Goal: Task Accomplishment & Management: Complete application form

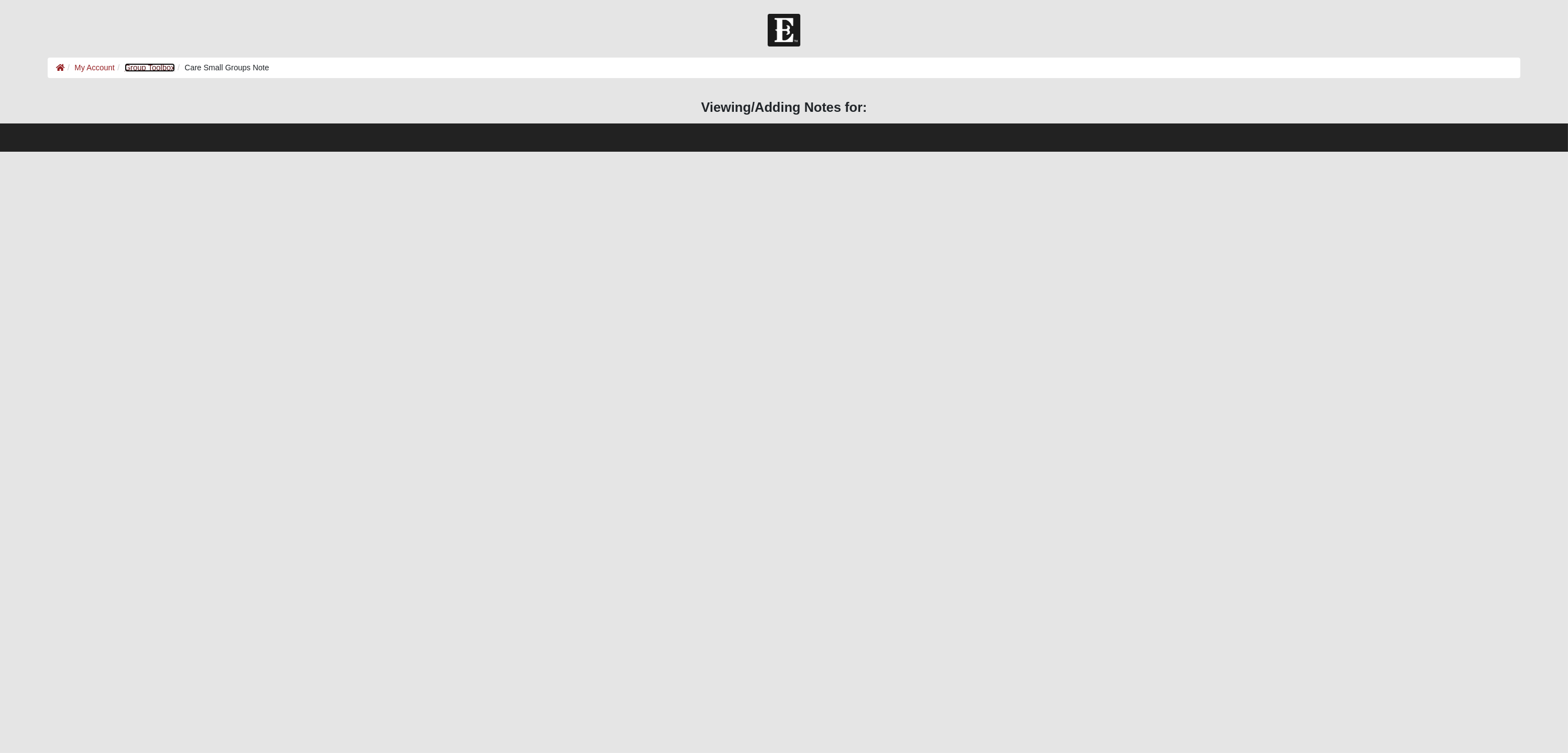
click at [142, 66] on link "Group Toolbox" at bounding box center [150, 68] width 51 height 9
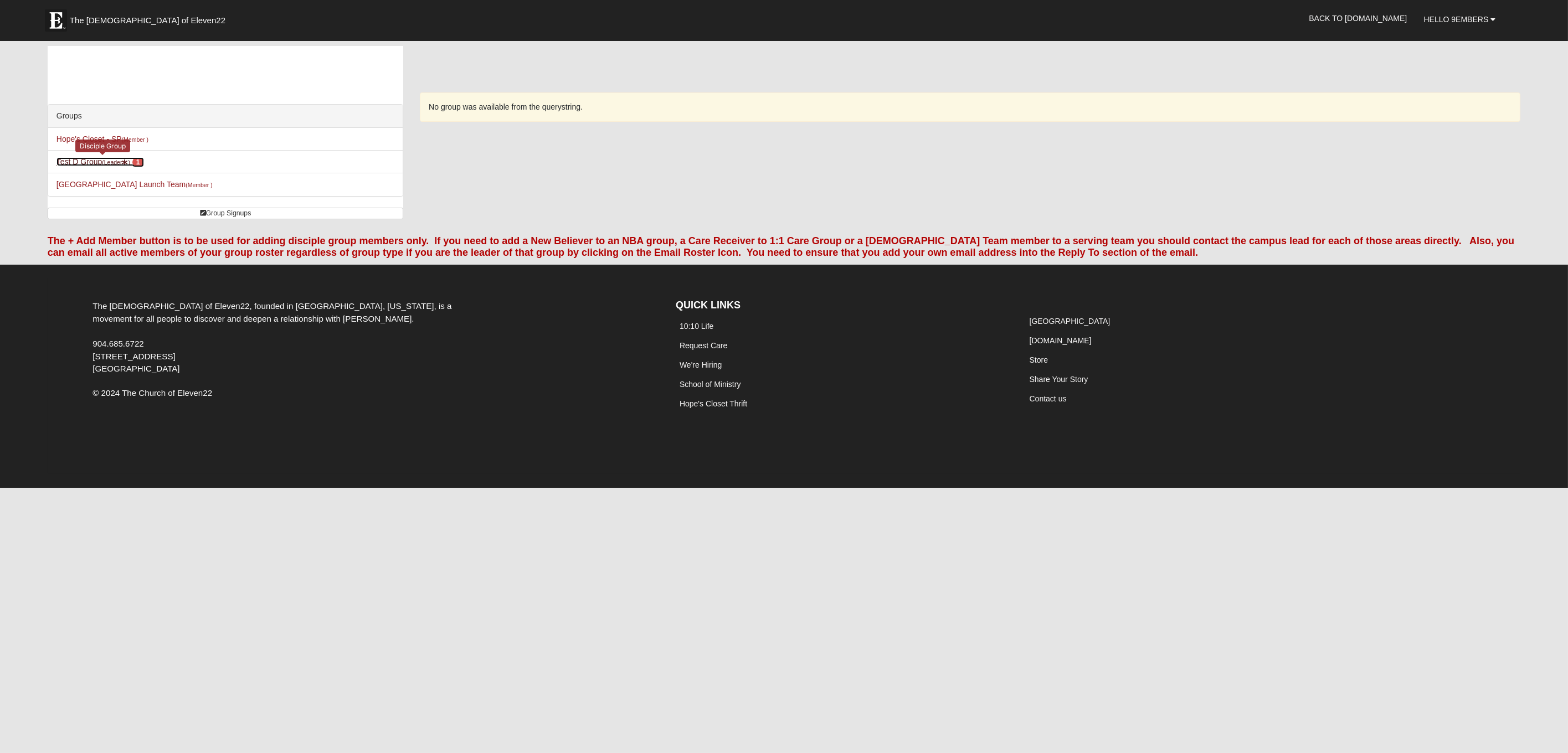
click at [105, 159] on small "(Leader )" at bounding box center [116, 162] width 28 height 7
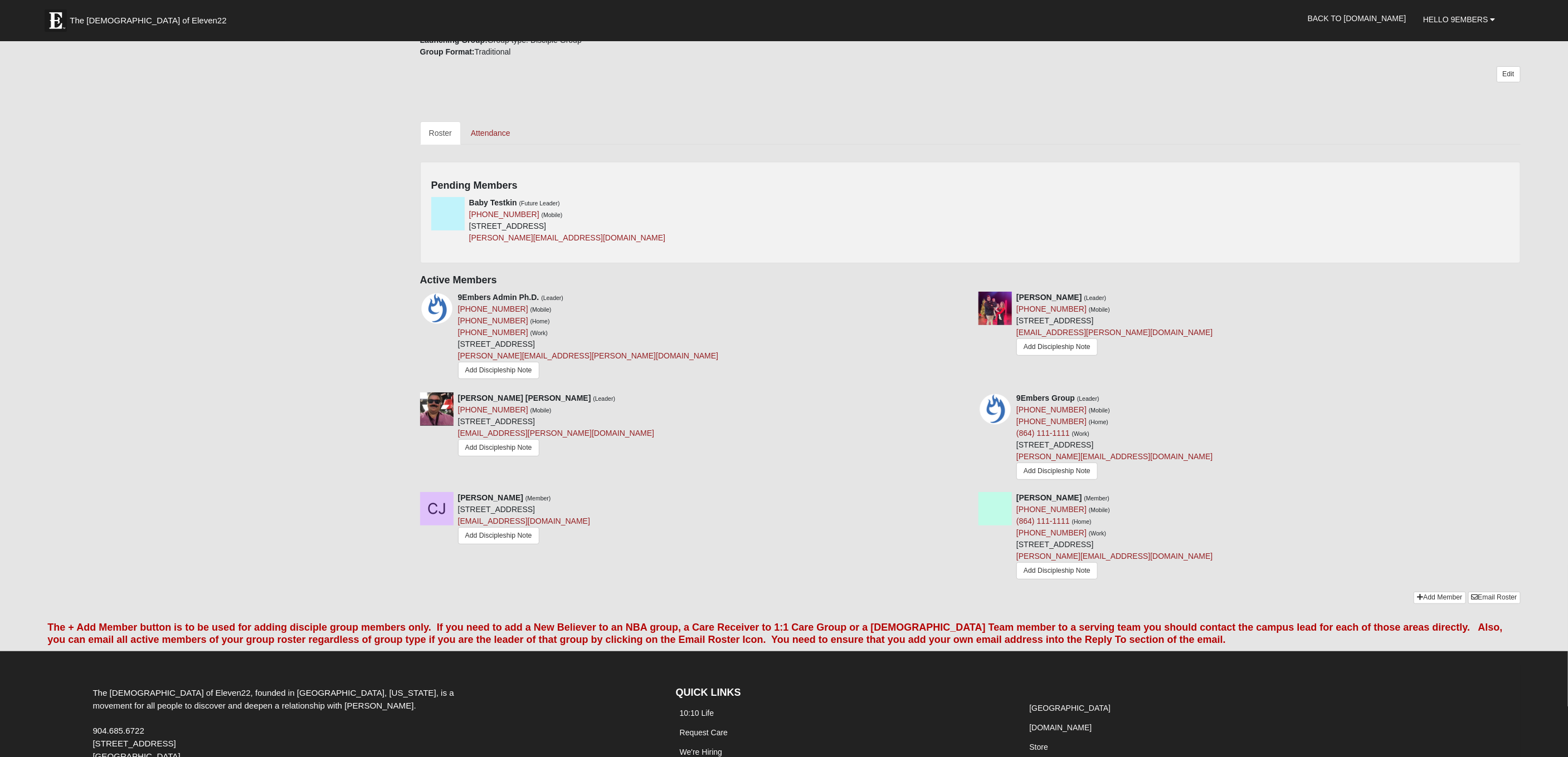
scroll to position [286, 0]
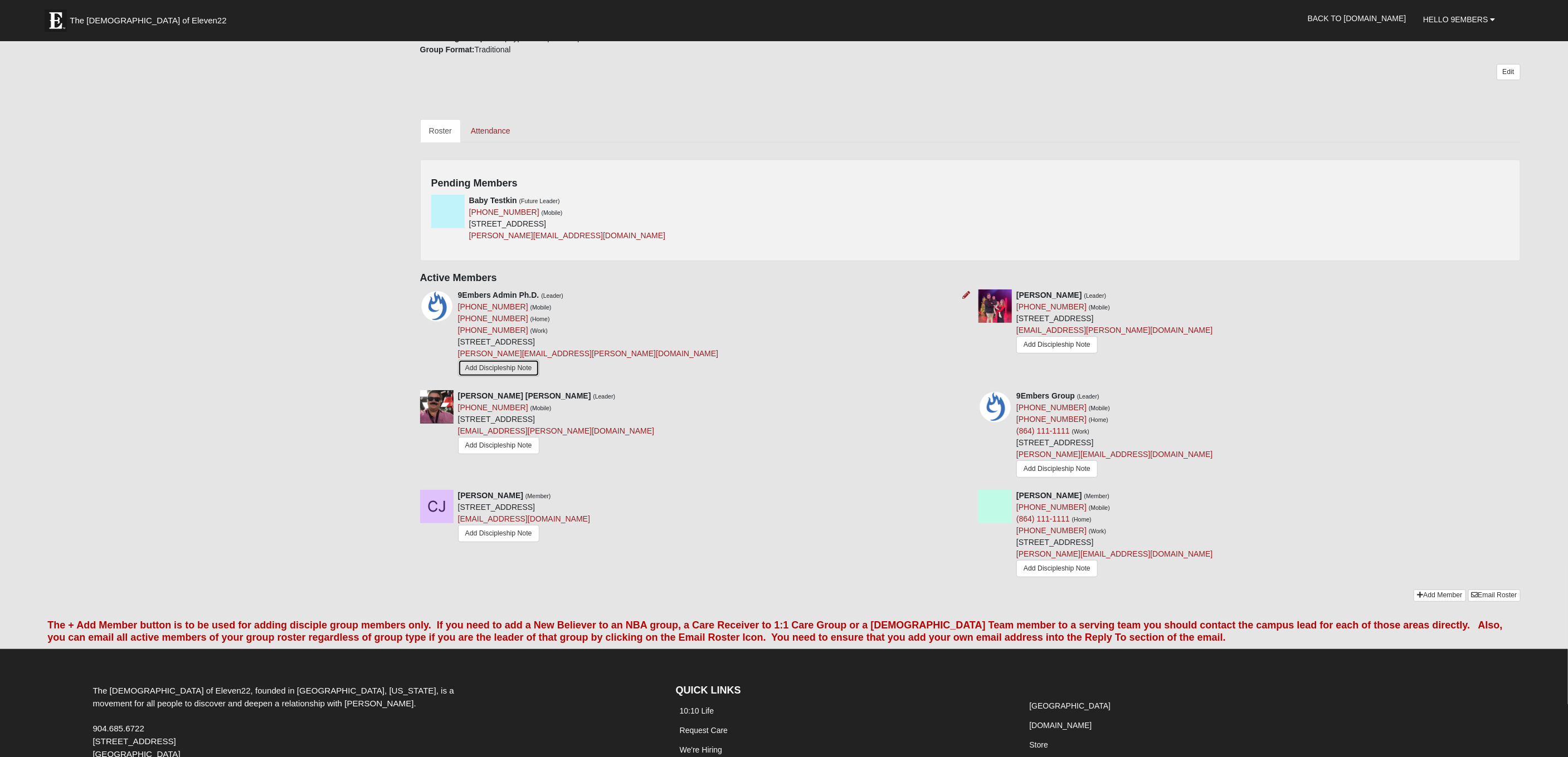
click at [492, 370] on link "Add Discipleship Note" at bounding box center [498, 368] width 81 height 17
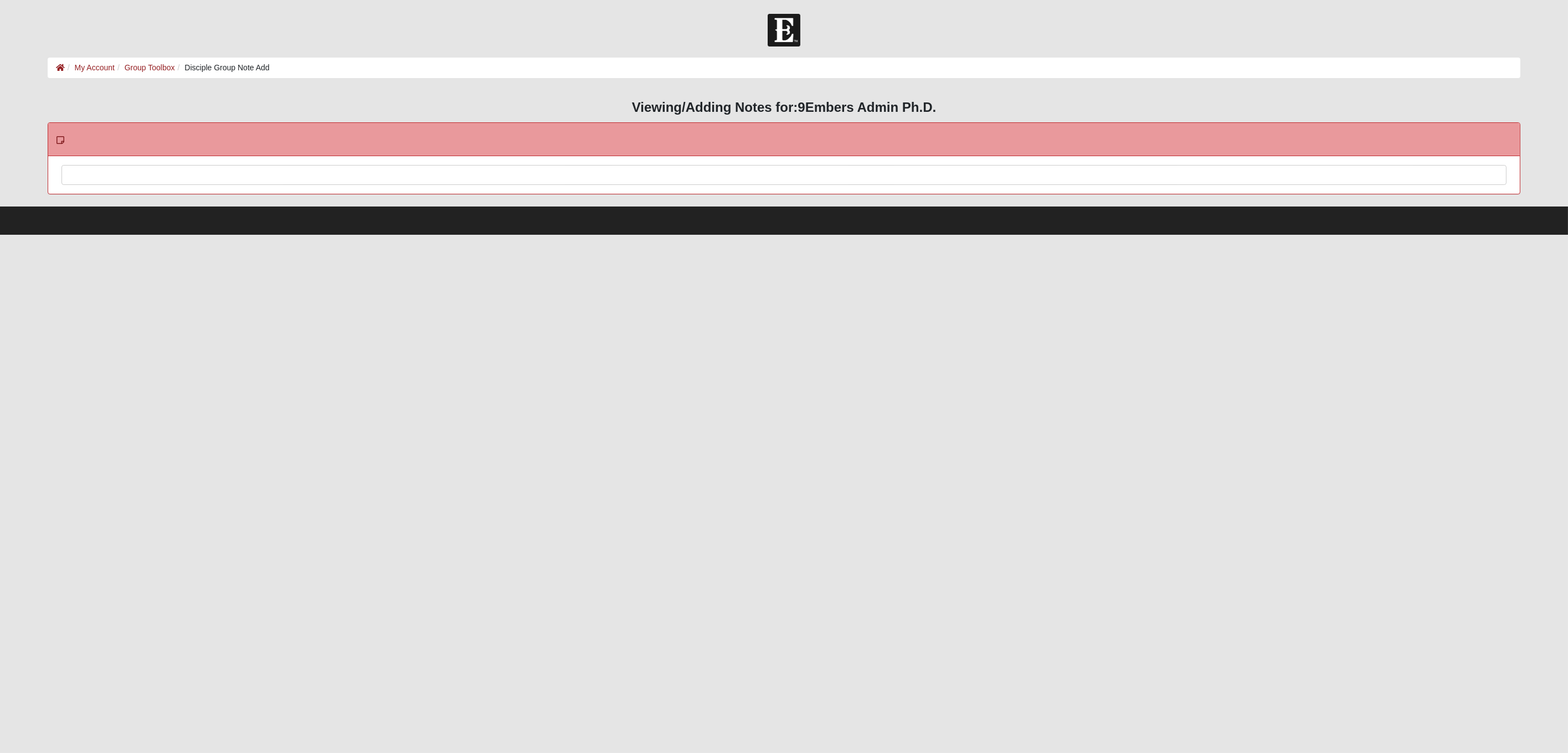
click at [783, 178] on div at bounding box center [784, 190] width 1444 height 49
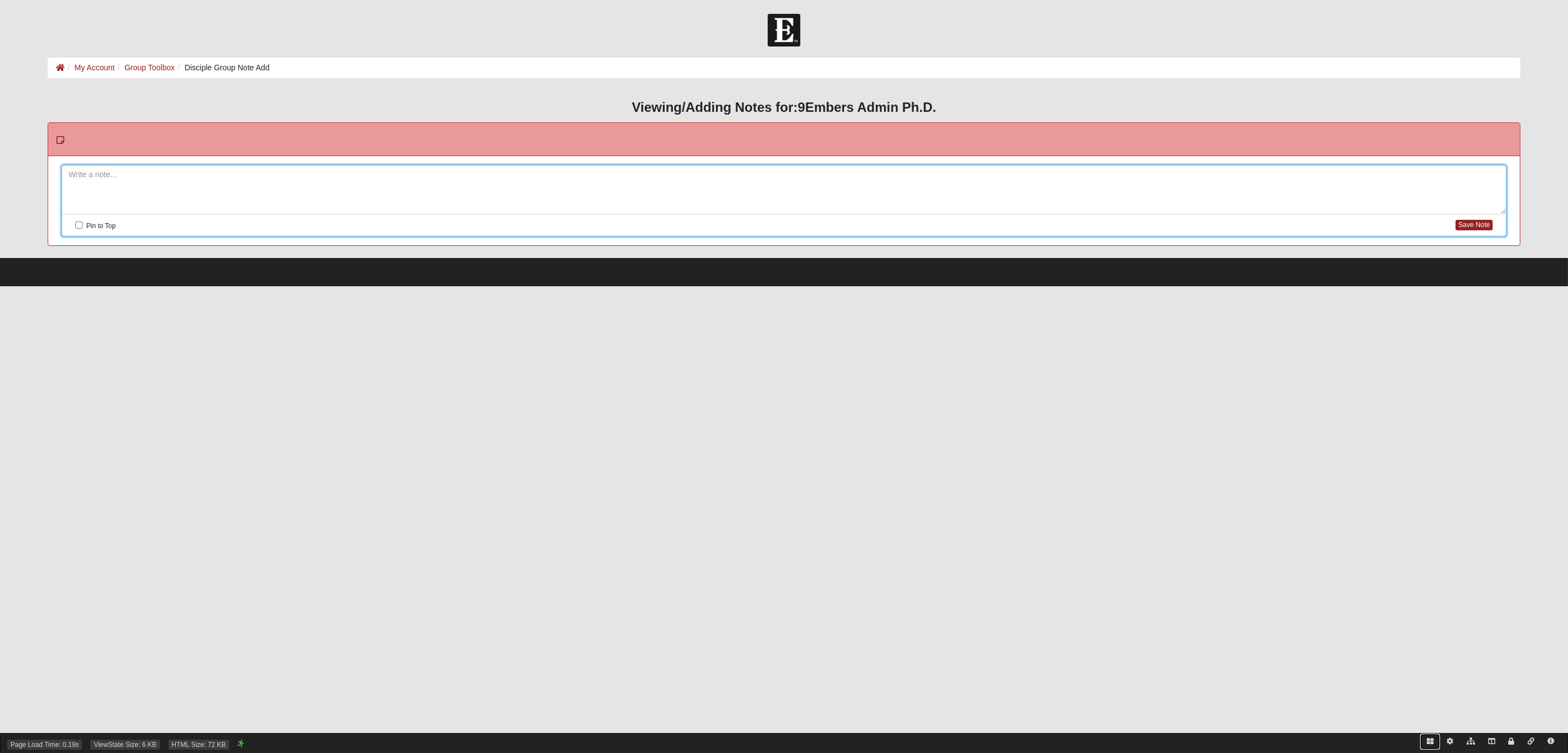
click at [1432, 744] on icon at bounding box center [1430, 741] width 7 height 7
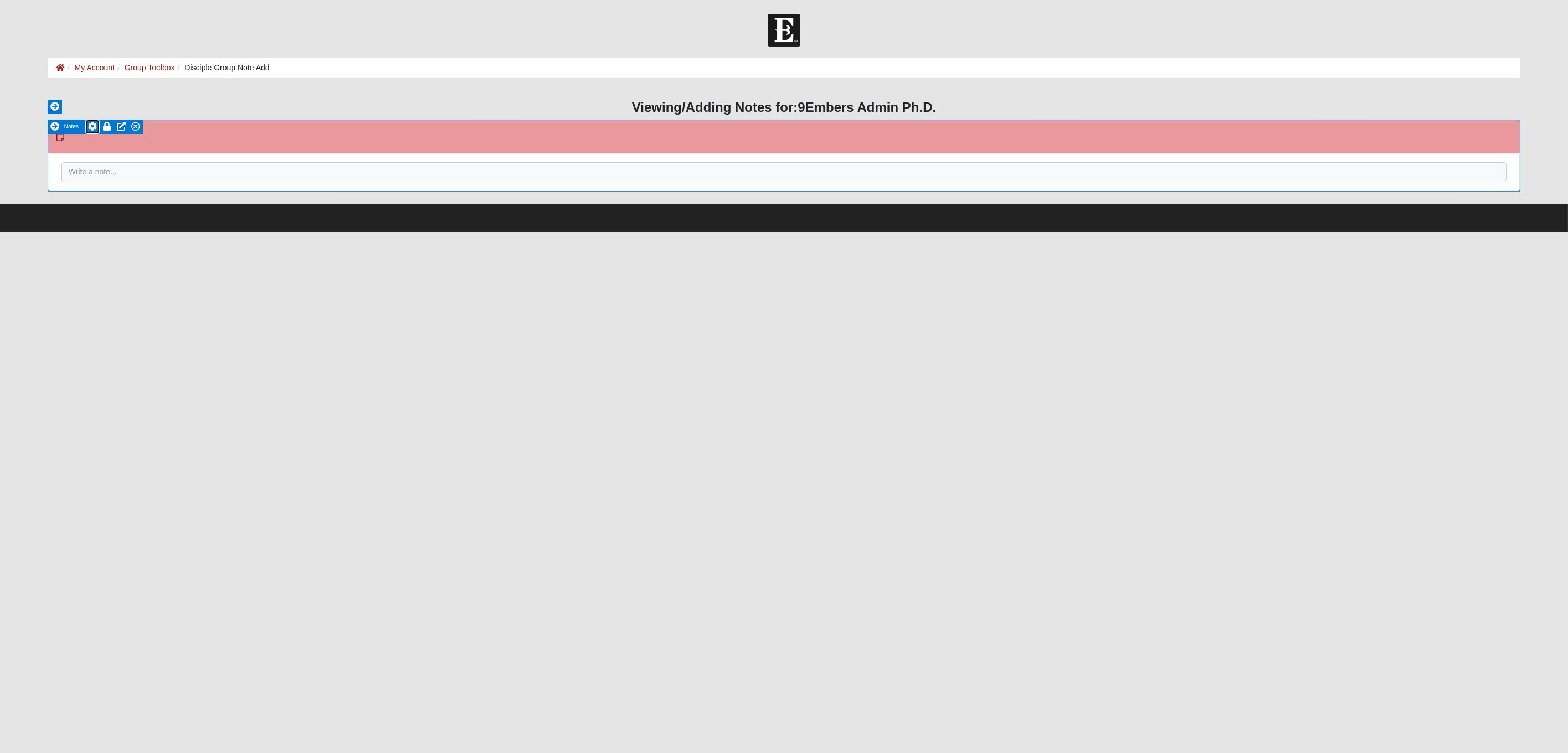
click at [92, 123] on icon at bounding box center [93, 126] width 9 height 9
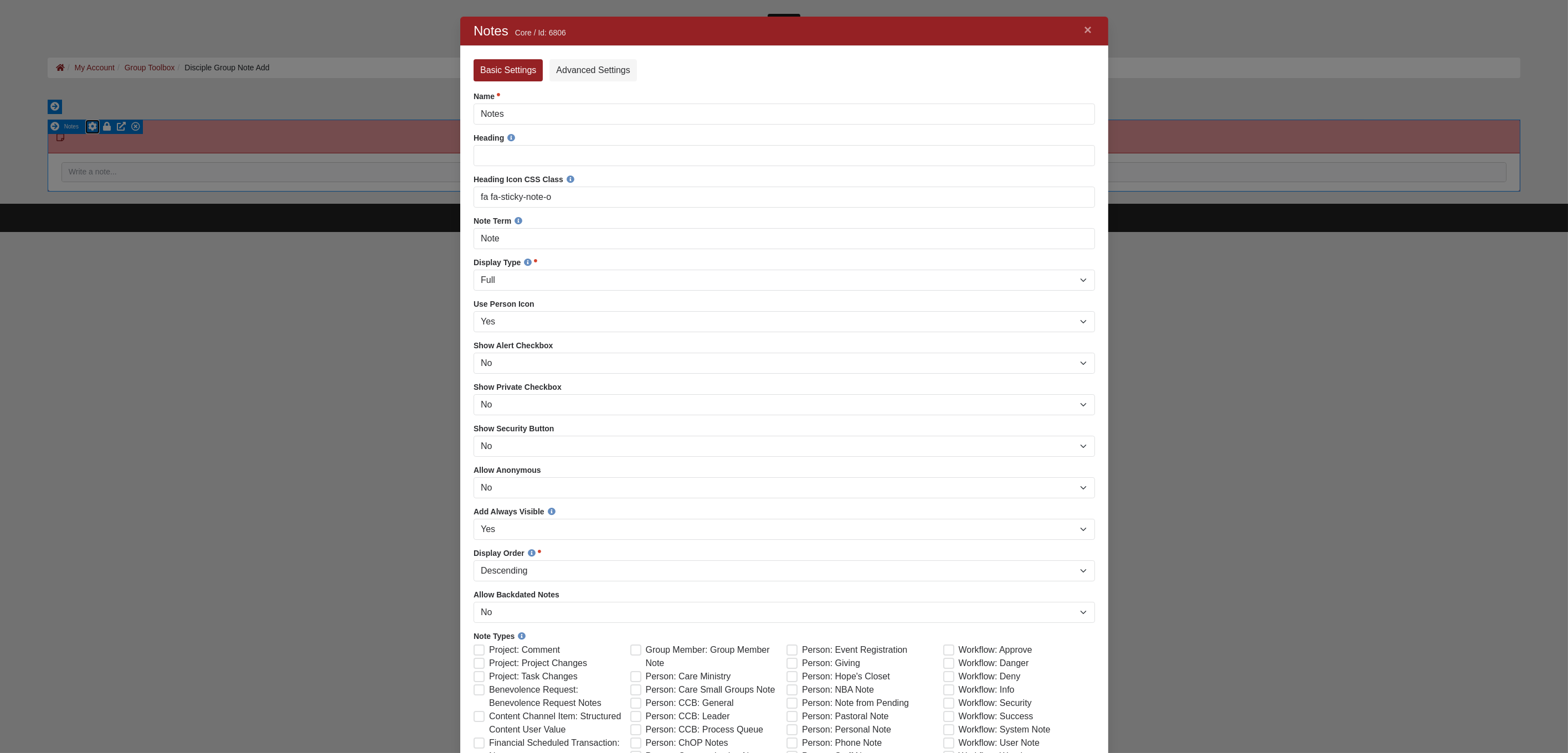
scroll to position [999, 629]
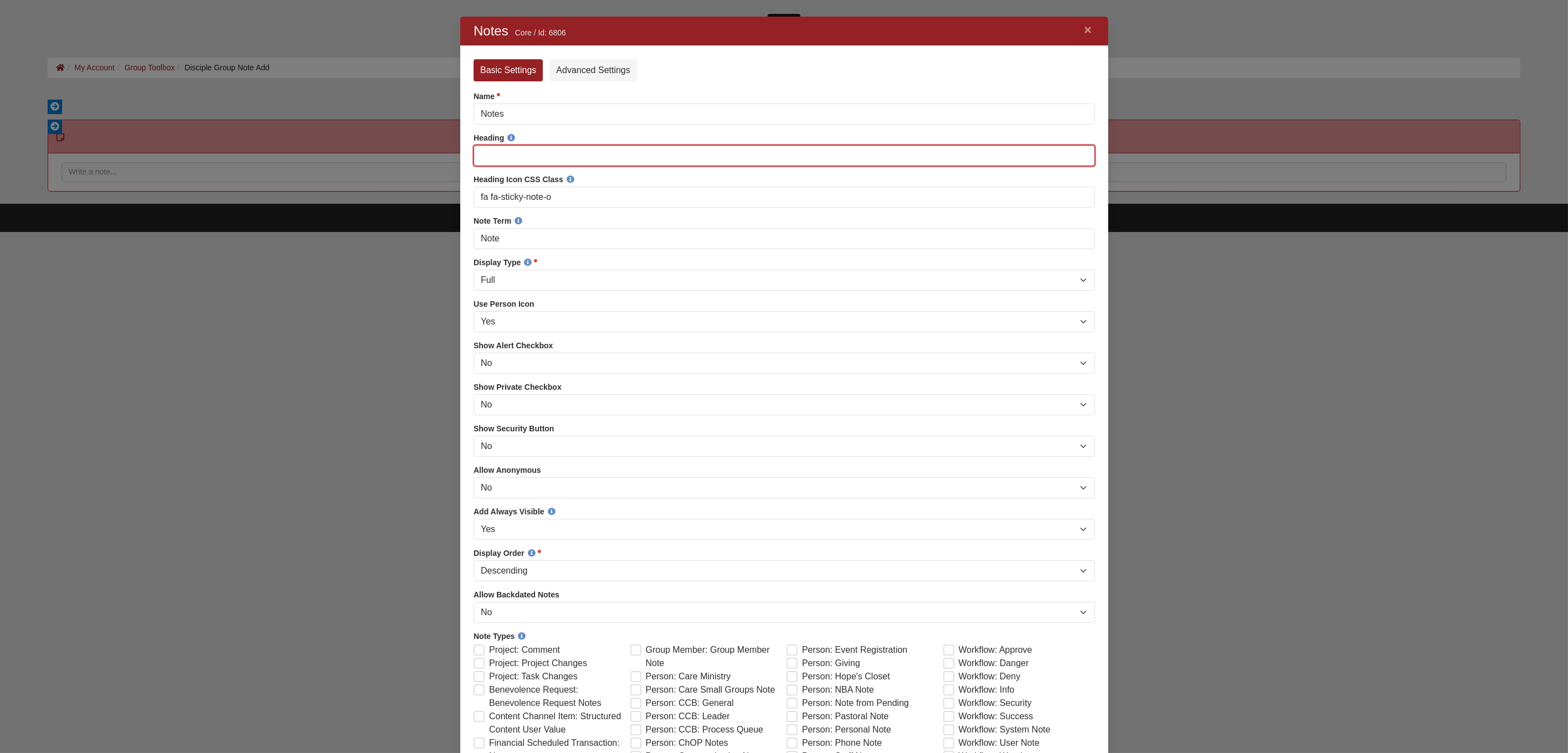
click at [508, 153] on input "Heading" at bounding box center [783, 155] width 621 height 21
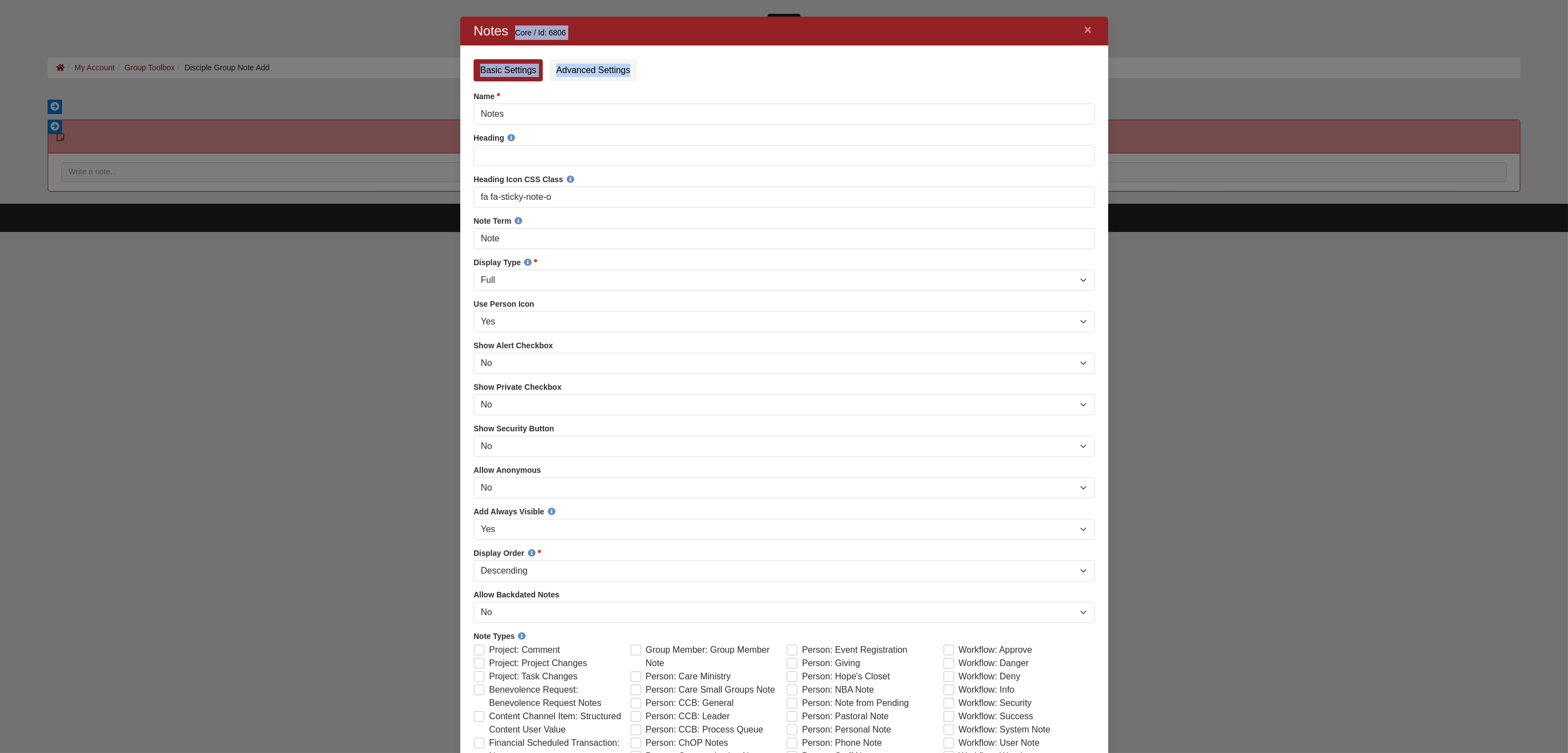
drag, startPoint x: 595, startPoint y: 24, endPoint x: 762, endPoint y: 79, distance: 175.8
click at [762, 79] on div "× Notes Core / Id: 6806 Error Basic Settings Advanced Settings Name Notes Name …" at bounding box center [783, 518] width 648 height 1004
click at [673, 86] on div "Basic Settings Advanced Settings Name Notes Name is required. Heading Heading I…" at bounding box center [783, 516] width 621 height 913
click at [611, 69] on link "Advanced Settings" at bounding box center [592, 70] width 87 height 22
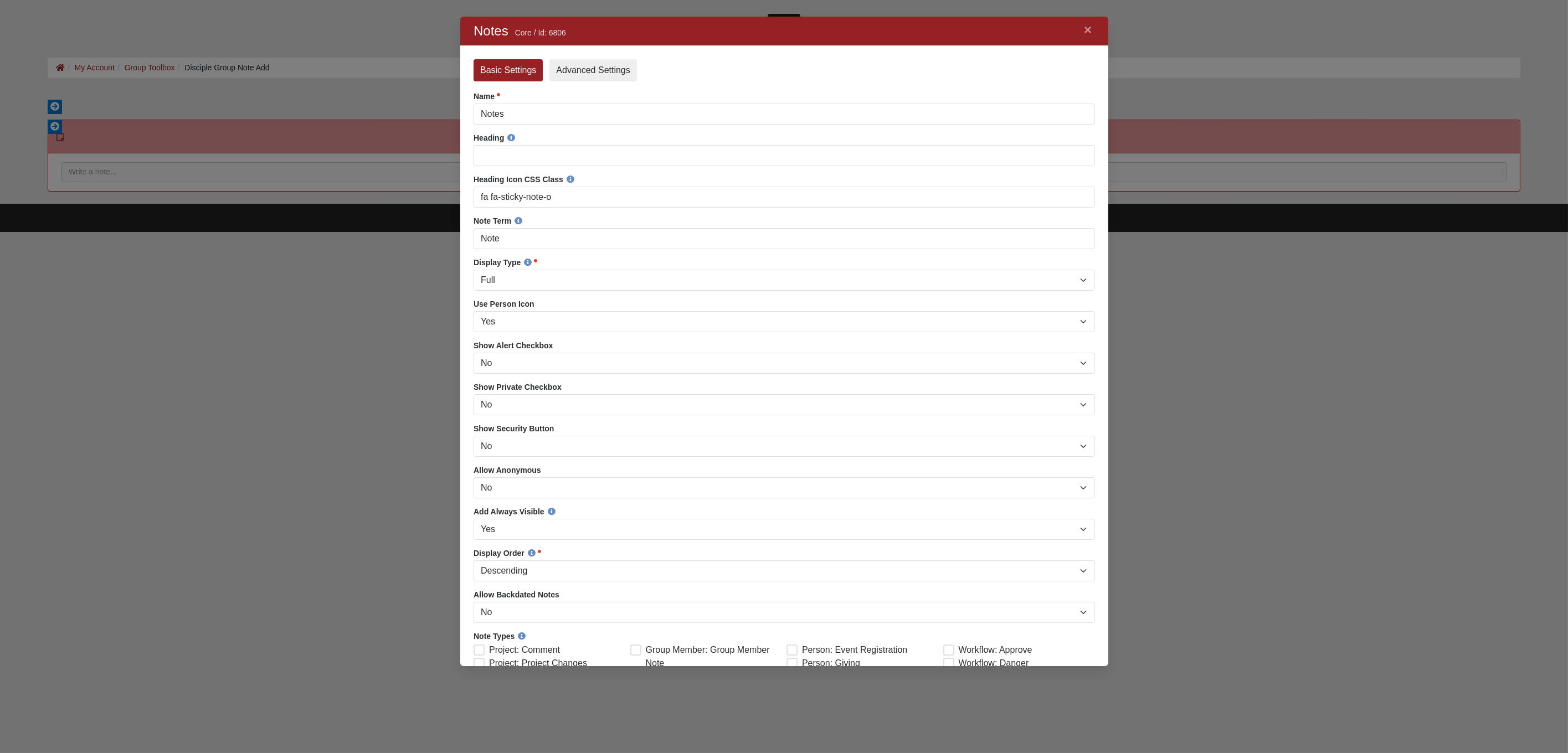
scroll to position [631, 629]
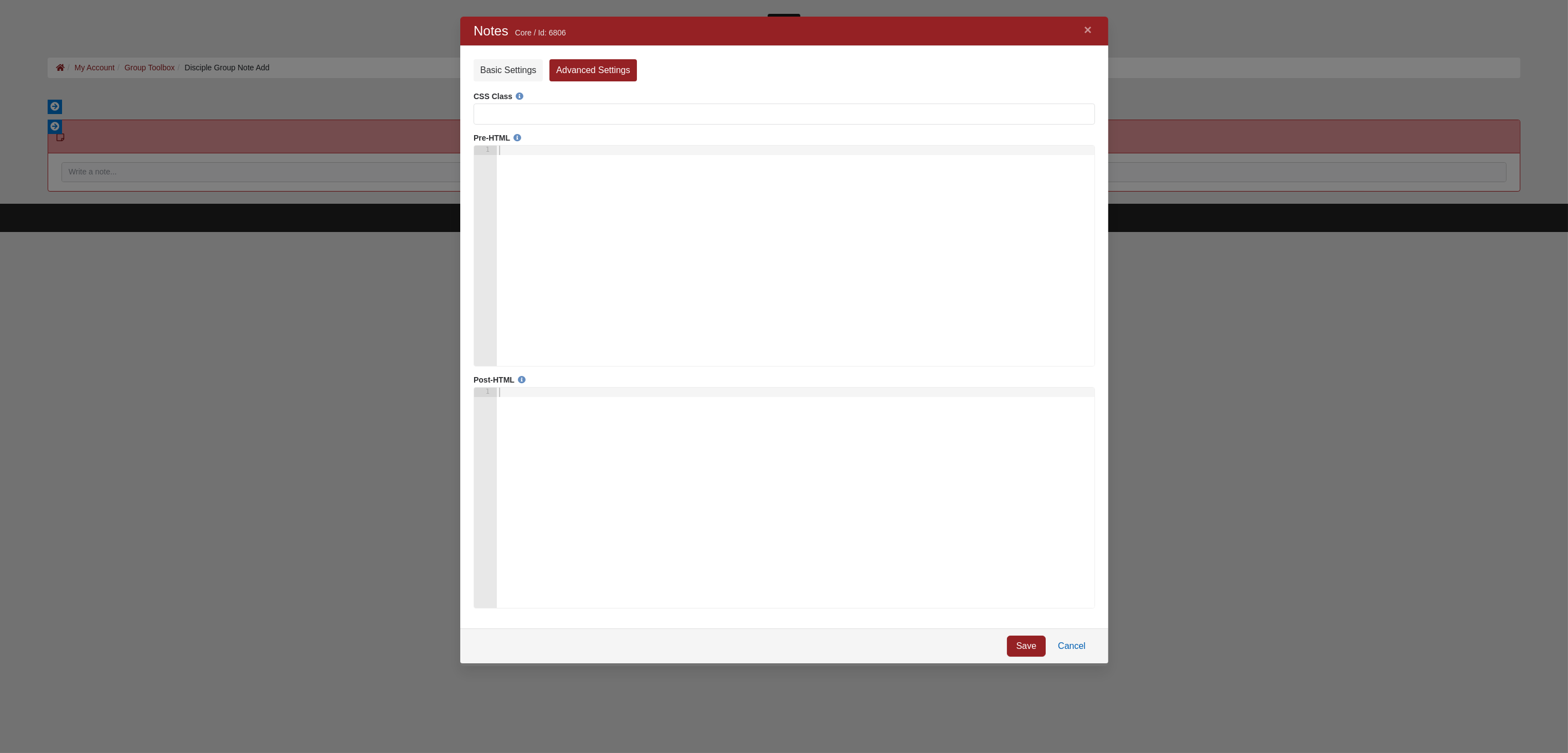
click at [1074, 647] on link "Cancel" at bounding box center [1071, 646] width 46 height 21
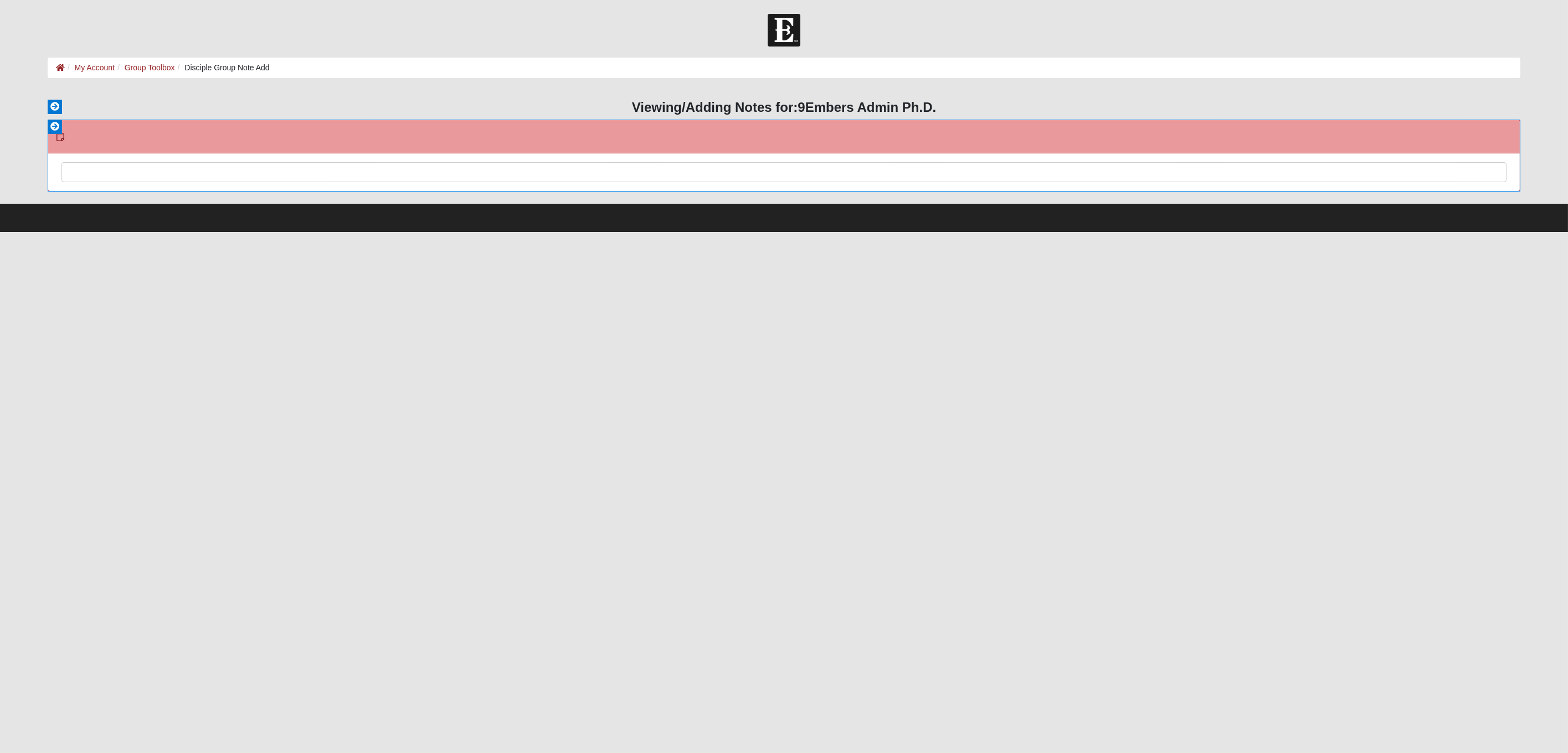
click at [895, 175] on div at bounding box center [784, 187] width 1444 height 49
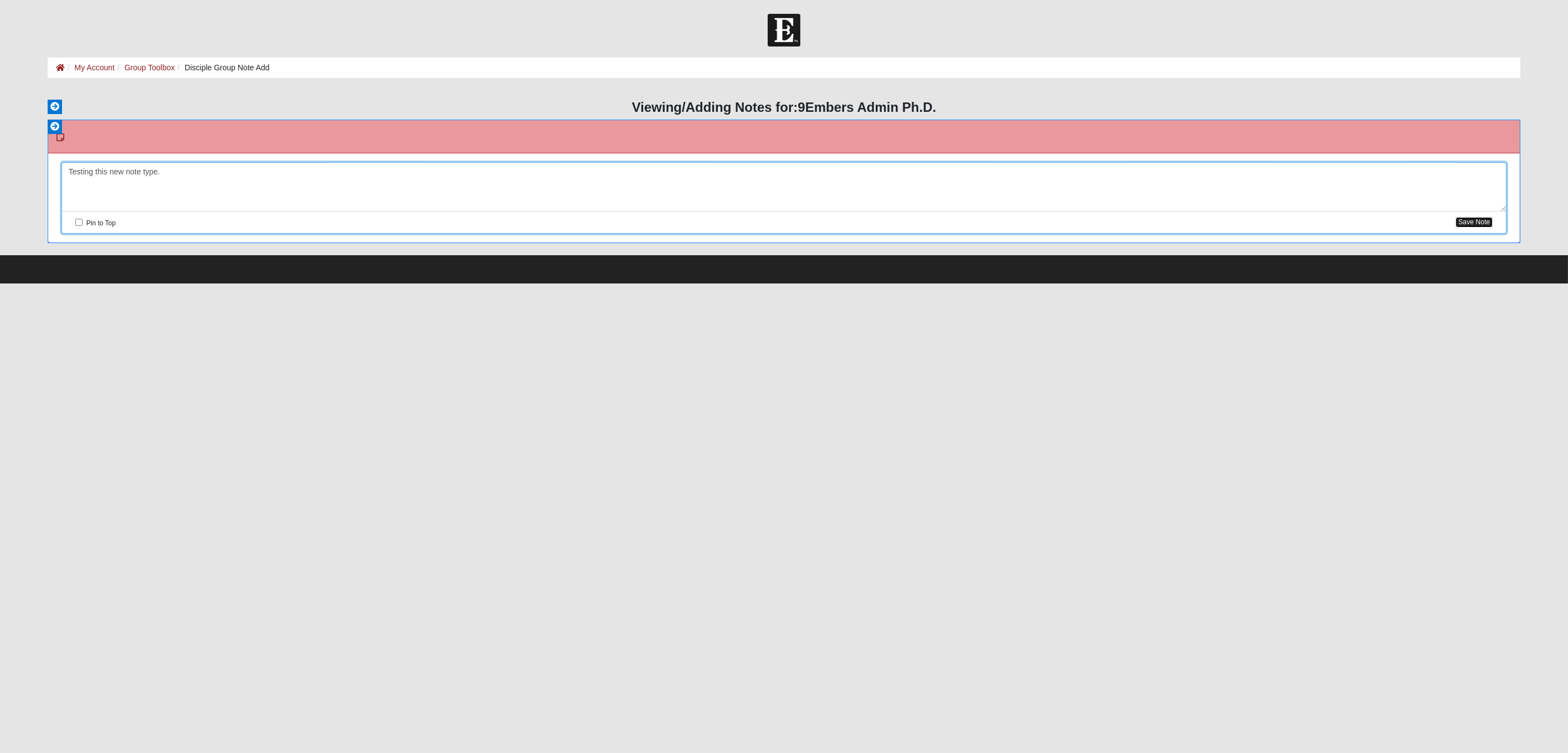
click at [1473, 219] on button "Save Note" at bounding box center [1474, 222] width 37 height 10
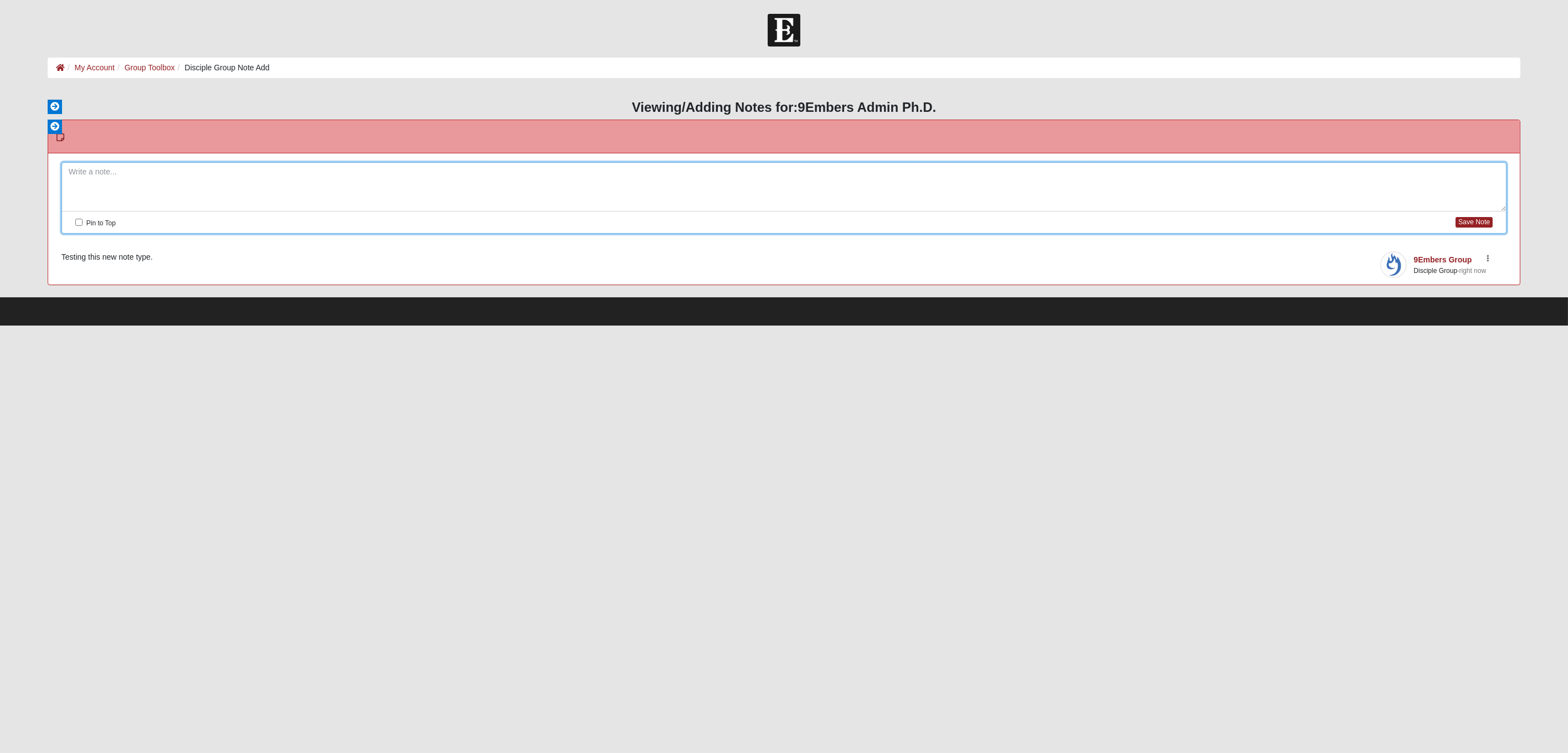
click at [164, 88] on main "Disciple Group Note Add My Account Group Toolbox Disciple Group Note Add Error …" at bounding box center [784, 178] width 1489 height 240
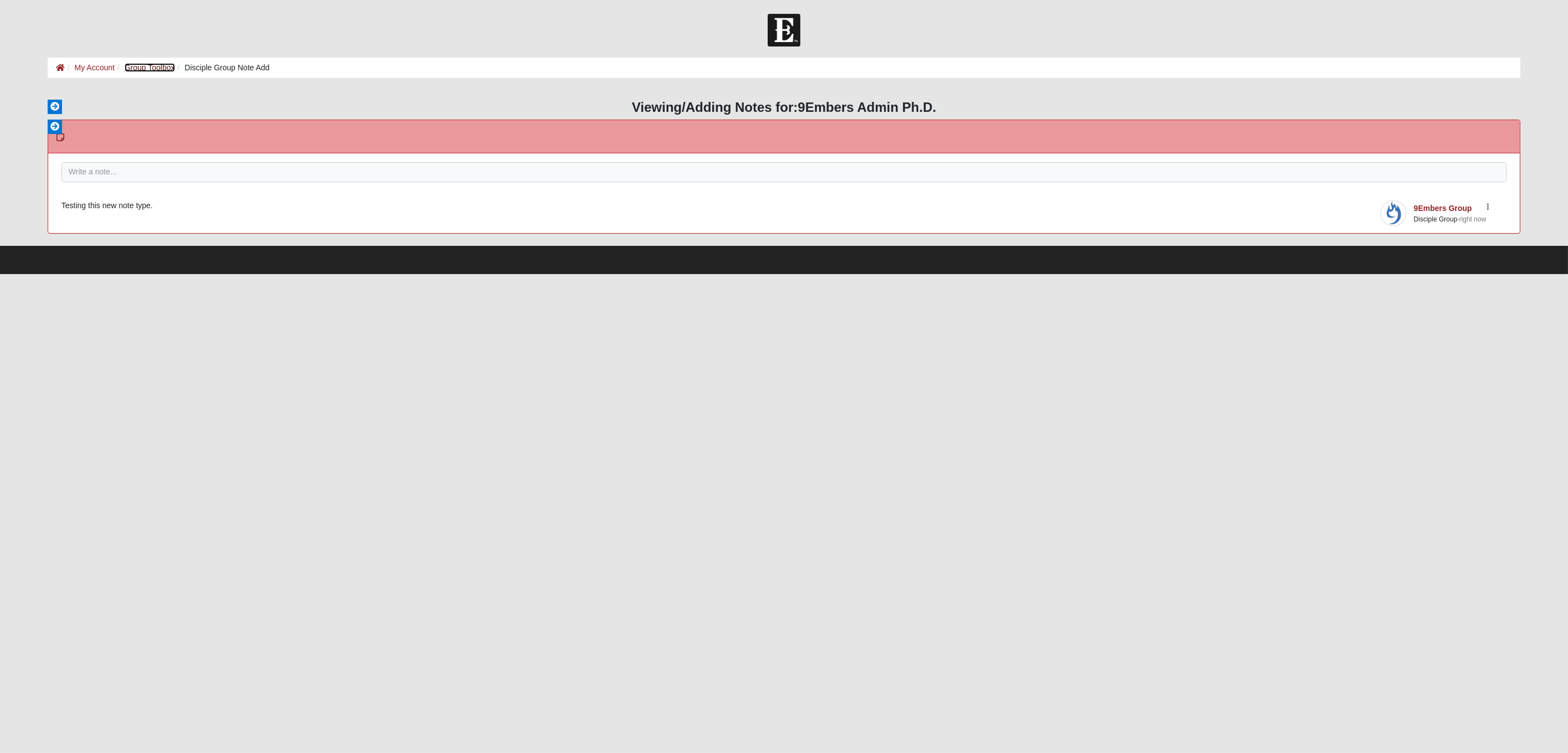
click at [146, 67] on link "Group Toolbox" at bounding box center [150, 68] width 51 height 9
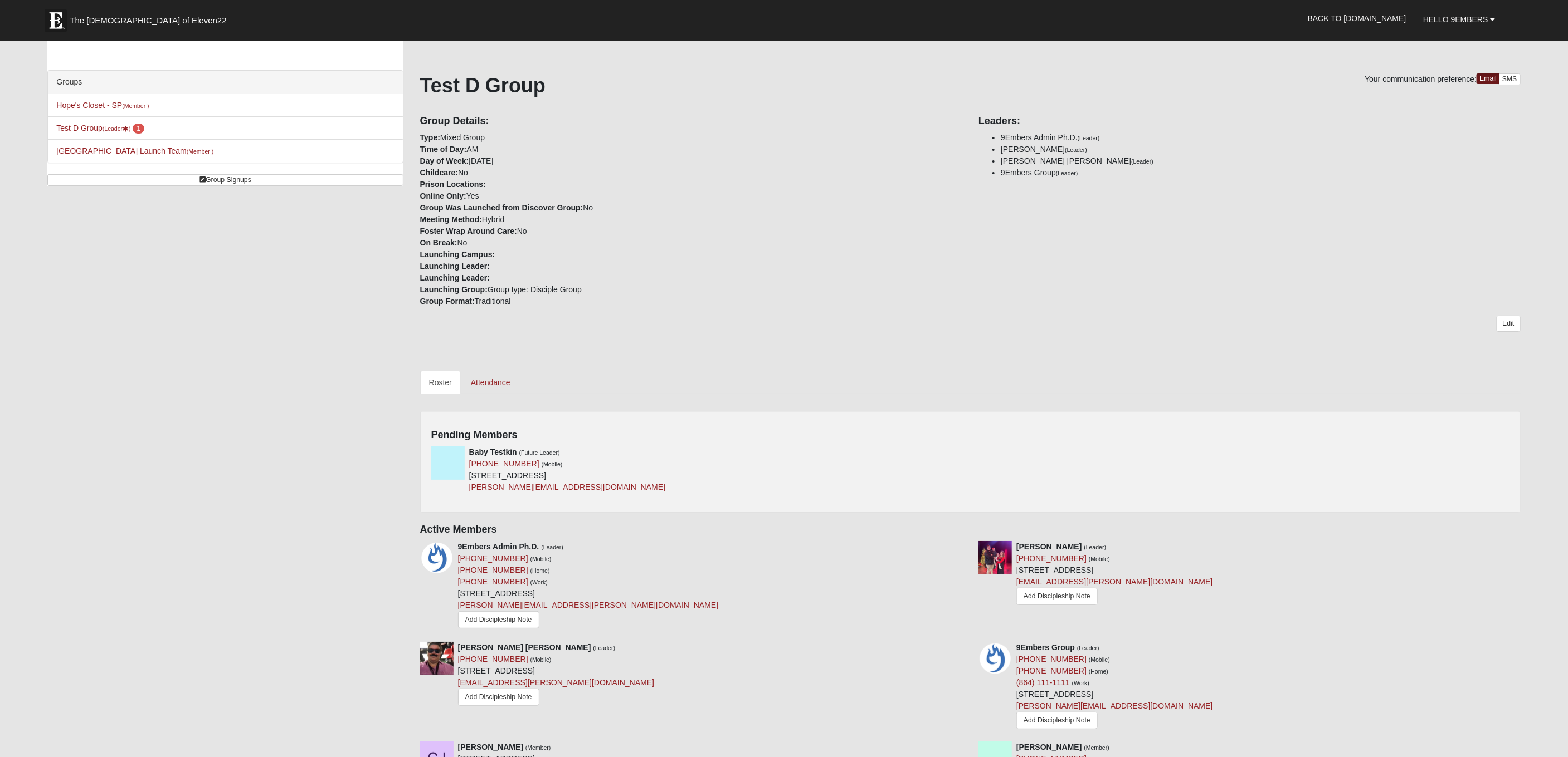
scroll to position [225, 0]
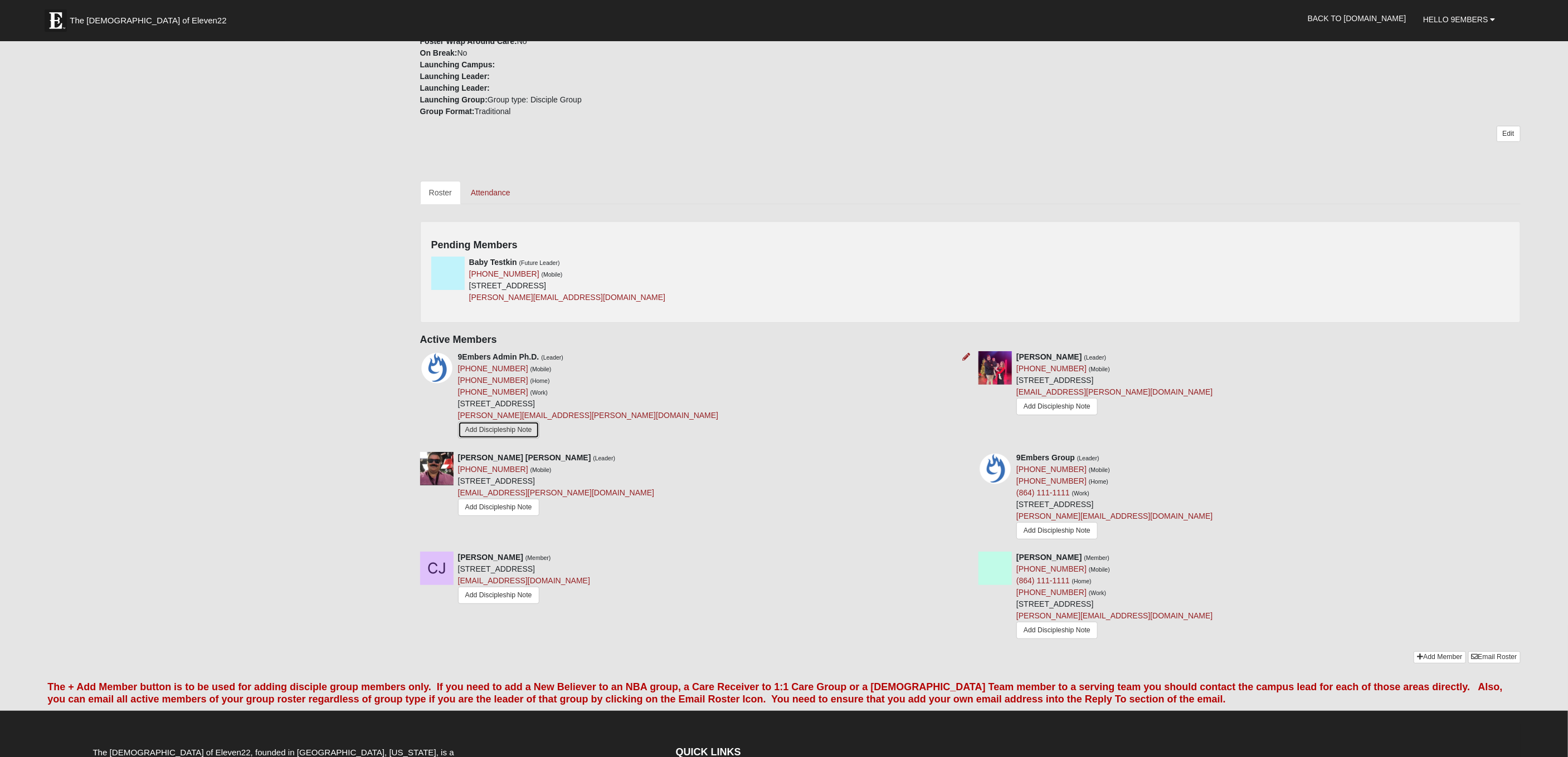
click at [500, 430] on link "Add Discipleship Note" at bounding box center [498, 430] width 81 height 17
